Goal: Navigation & Orientation: Find specific page/section

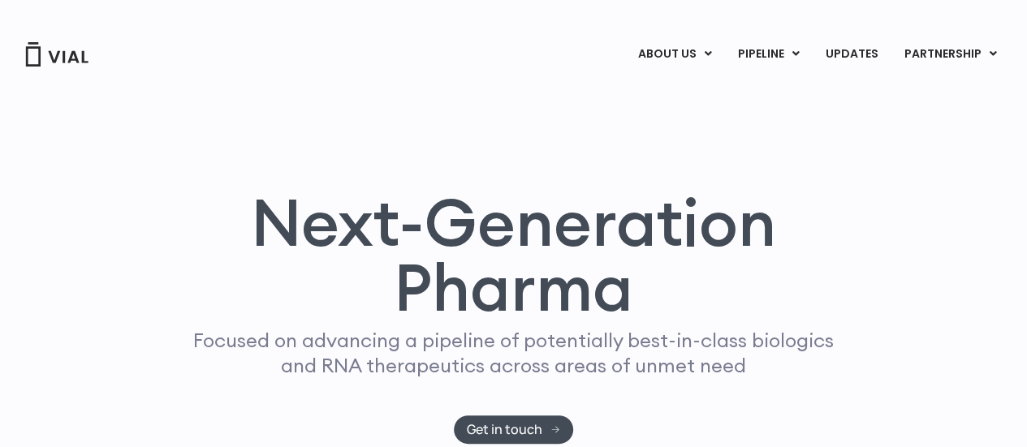
drag, startPoint x: 0, startPoint y: 0, endPoint x: 58, endPoint y: 54, distance: 79.2
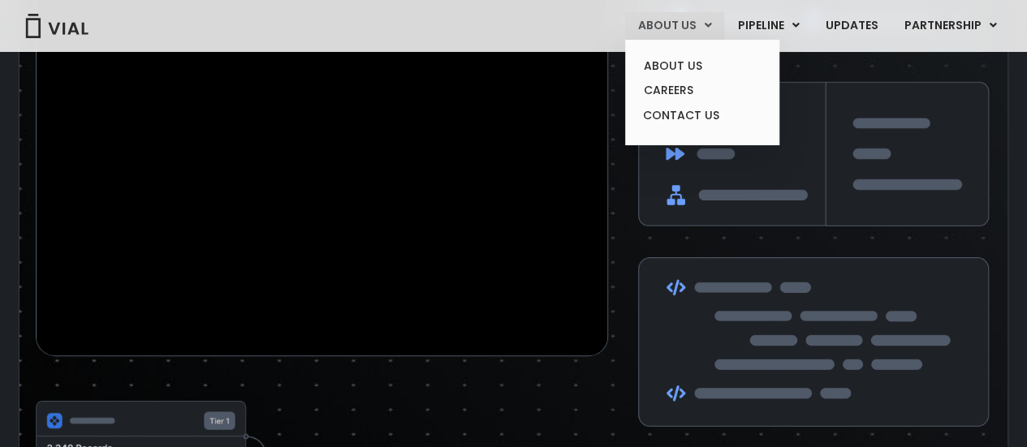
scroll to position [2764, 0]
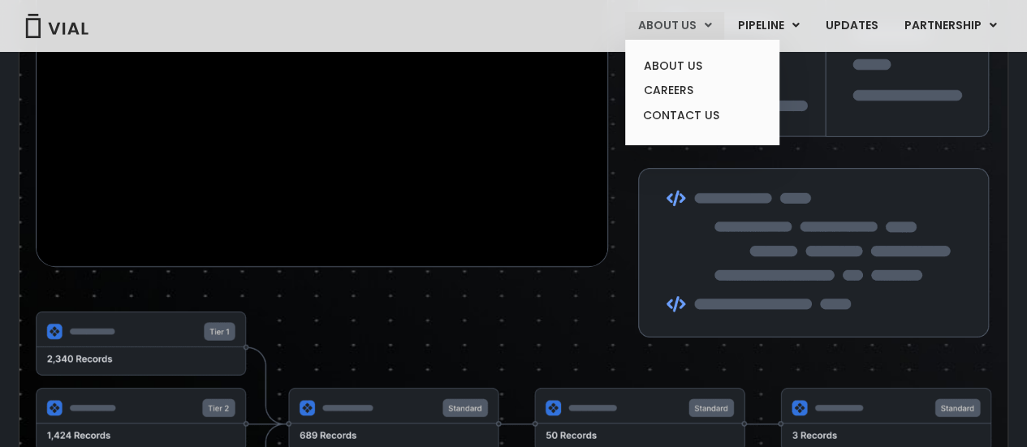
click at [672, 25] on link "ABOUT US" at bounding box center [674, 26] width 99 height 28
click at [669, 50] on ul "ABOUT US CAREERS CONTACT US" at bounding box center [702, 93] width 154 height 106
click at [669, 58] on link "ABOUT US" at bounding box center [702, 66] width 142 height 25
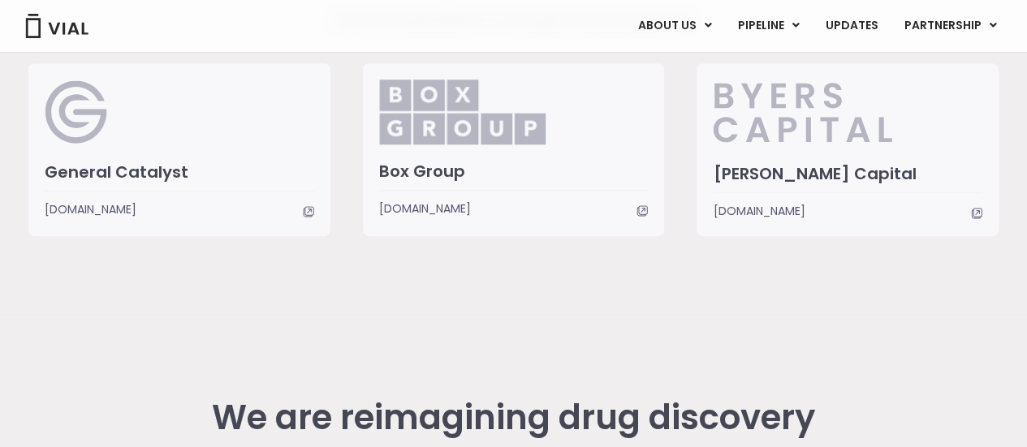
scroll to position [3801, 0]
